Goal: Task Accomplishment & Management: Manage account settings

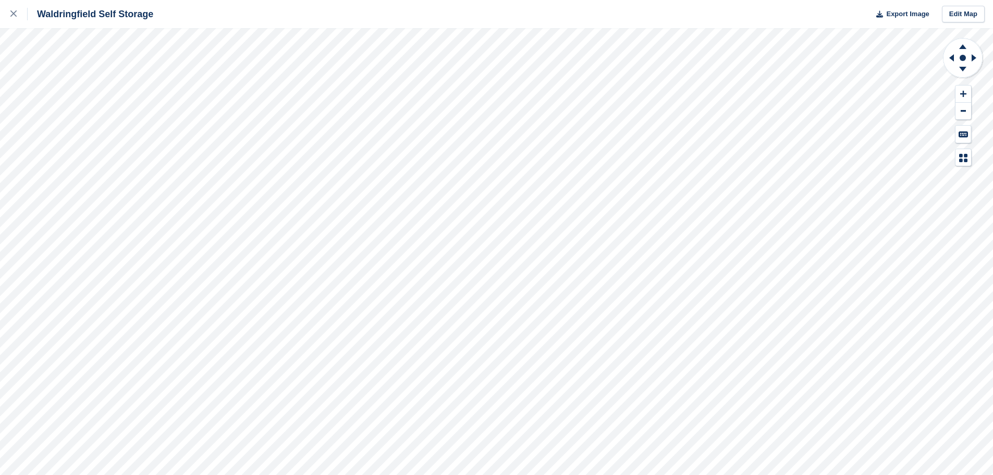
click at [76, 166] on div "Waldringfield Self Storage Export Image Edit Map" at bounding box center [496, 237] width 993 height 475
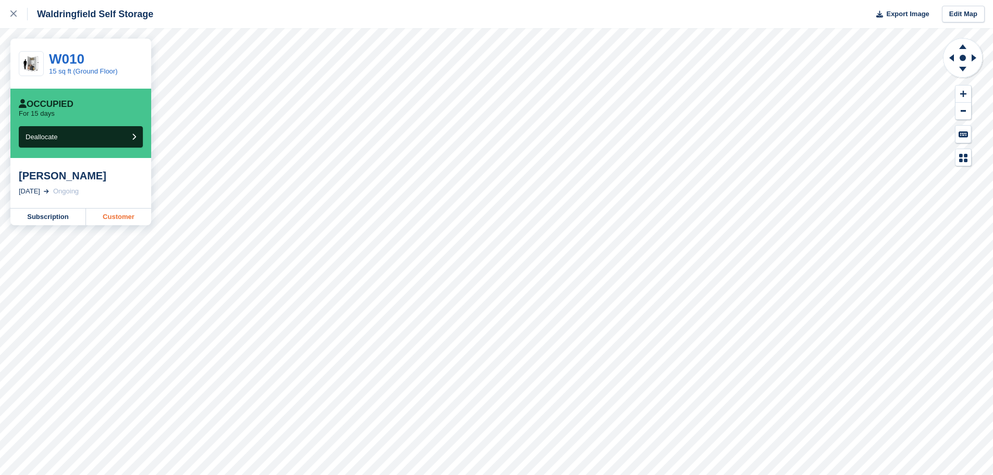
click at [108, 220] on link "Customer" at bounding box center [118, 216] width 65 height 17
click at [13, 14] on icon at bounding box center [13, 13] width 6 height 6
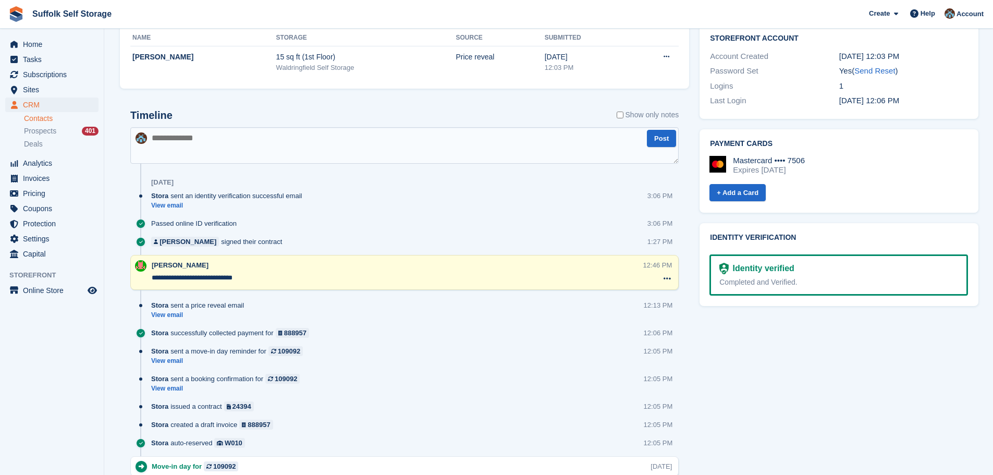
scroll to position [526, 0]
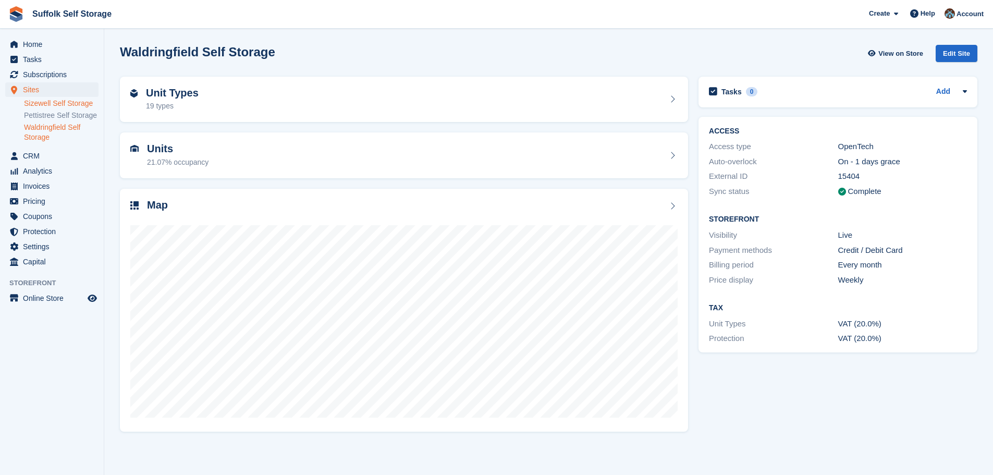
click at [54, 100] on link "Sizewell Self Storage" at bounding box center [61, 103] width 75 height 10
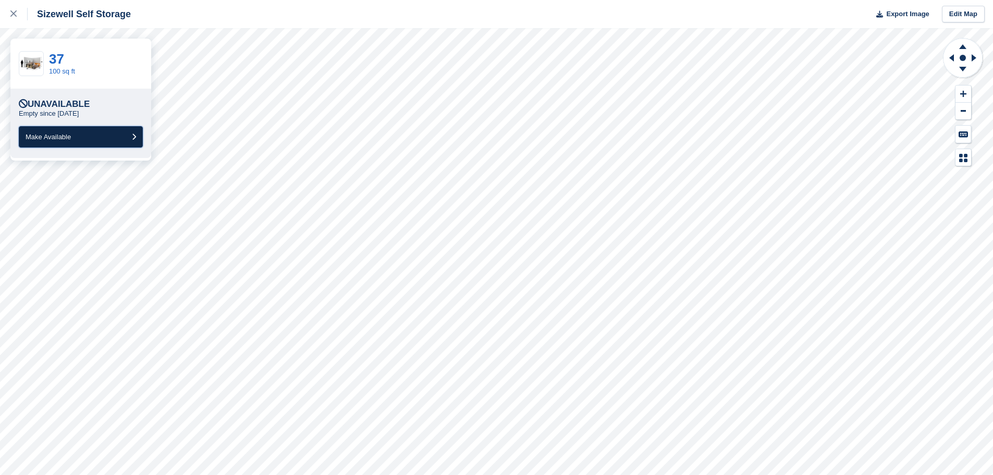
click at [100, 139] on button "Make Available" at bounding box center [81, 136] width 124 height 21
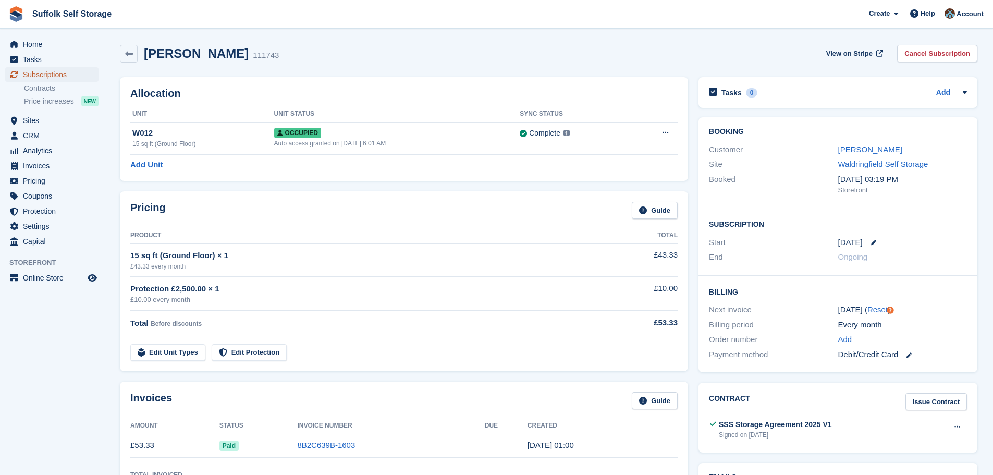
click at [46, 80] on span "Subscriptions" at bounding box center [54, 74] width 63 height 15
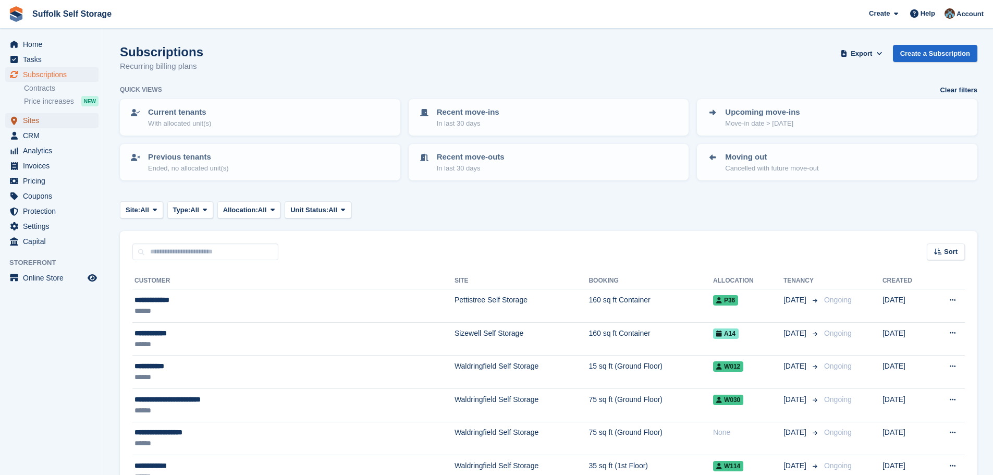
click at [36, 122] on span "Sites" at bounding box center [54, 120] width 63 height 15
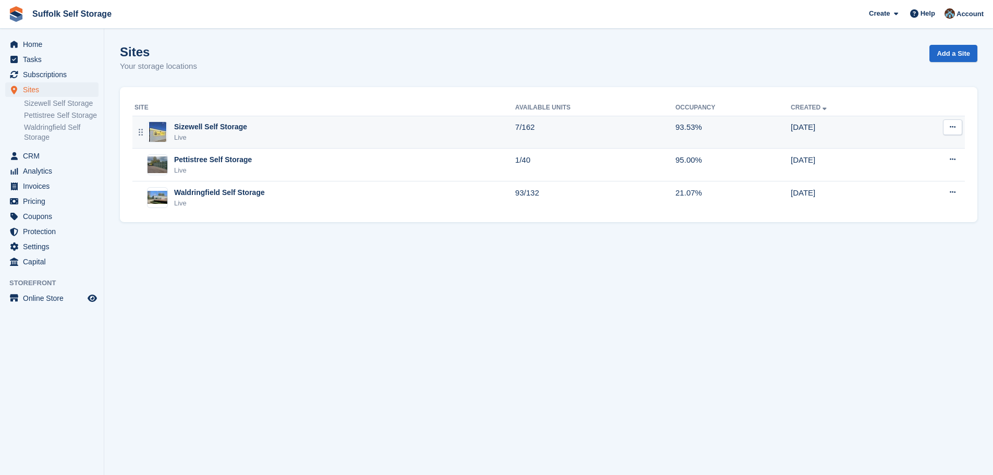
click at [244, 130] on div "Sizewell Self Storage Live" at bounding box center [324, 131] width 380 height 21
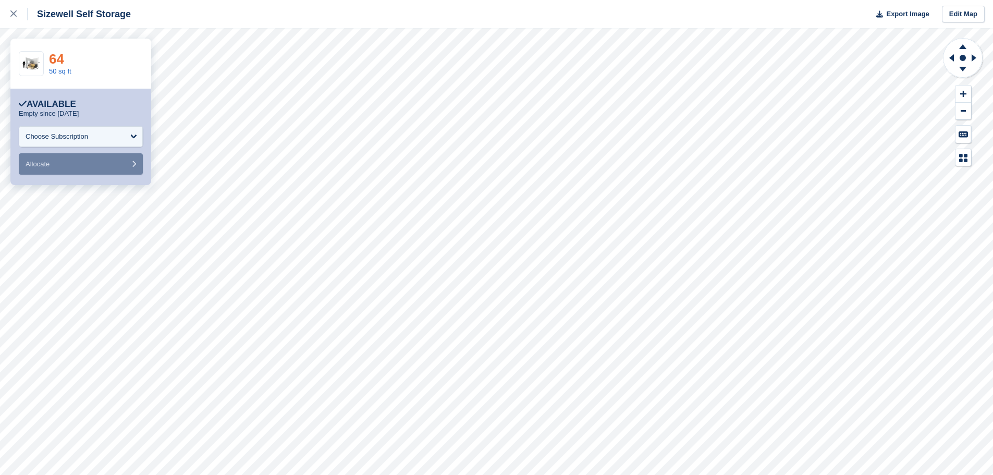
click at [59, 58] on link "64" at bounding box center [56, 59] width 15 height 16
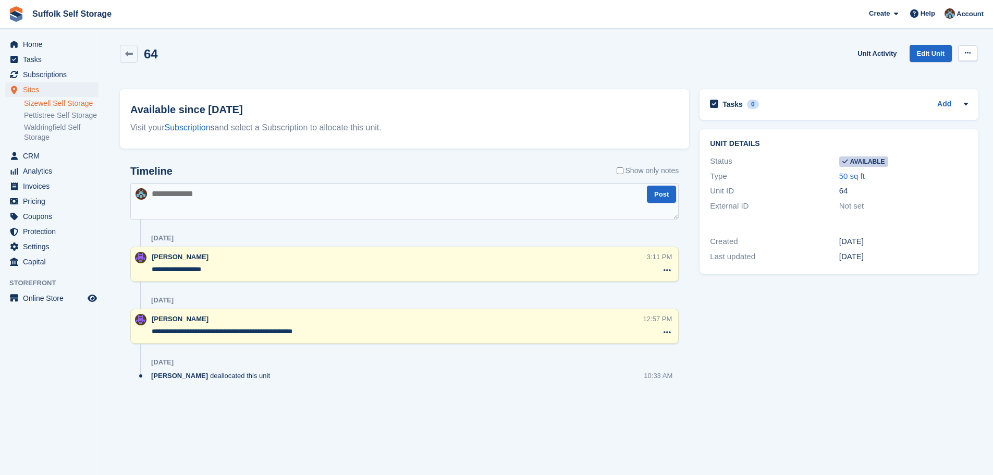
click at [966, 53] on icon at bounding box center [967, 52] width 6 height 7
click at [903, 75] on p "Make unavailable" at bounding box center [927, 74] width 91 height 14
click at [206, 199] on textarea at bounding box center [404, 201] width 548 height 36
type textarea "**********"
click at [662, 196] on button "Post" at bounding box center [661, 193] width 29 height 17
